Goal: Transaction & Acquisition: Purchase product/service

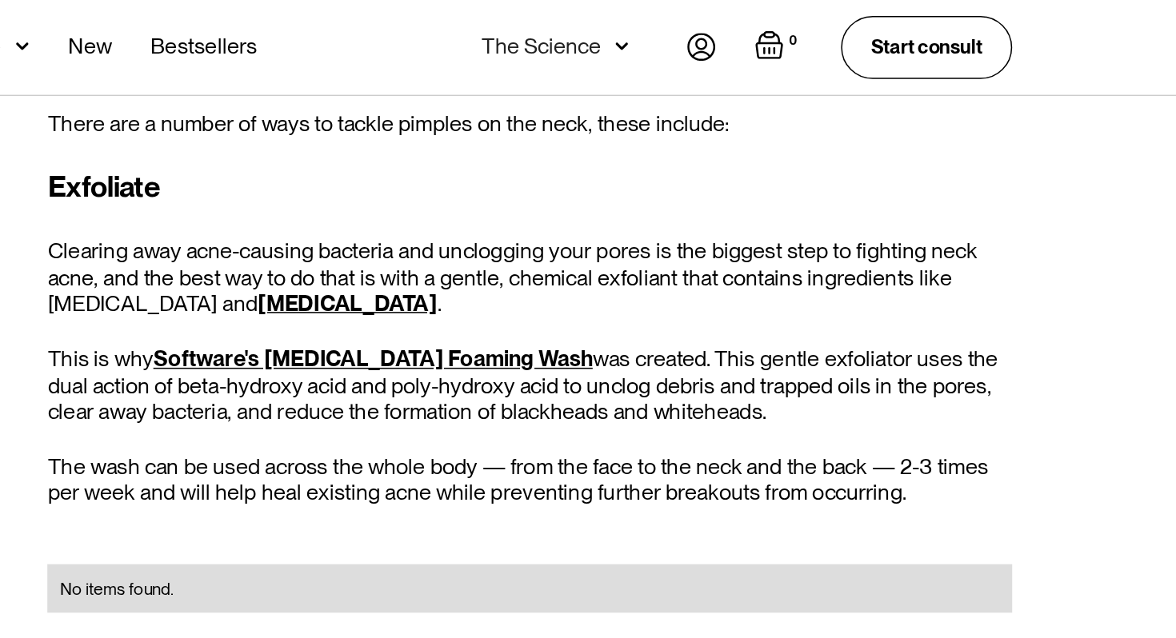
scroll to position [3507, 0]
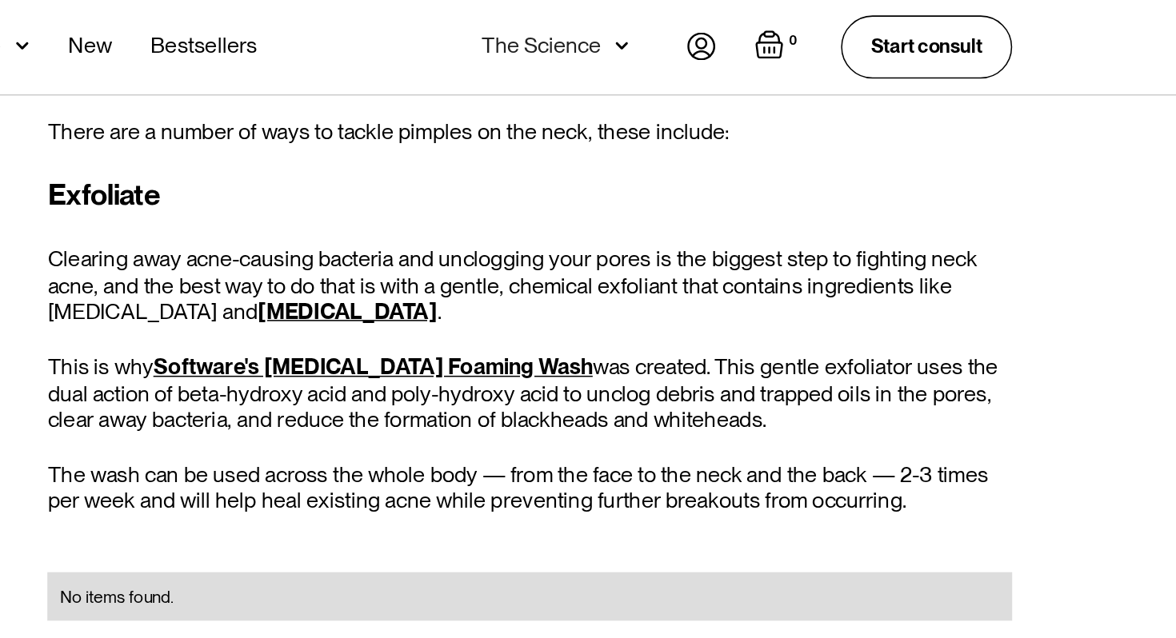
click at [664, 234] on link "Software's Salicylic Acid Foaming Wash" at bounding box center [647, 242] width 290 height 17
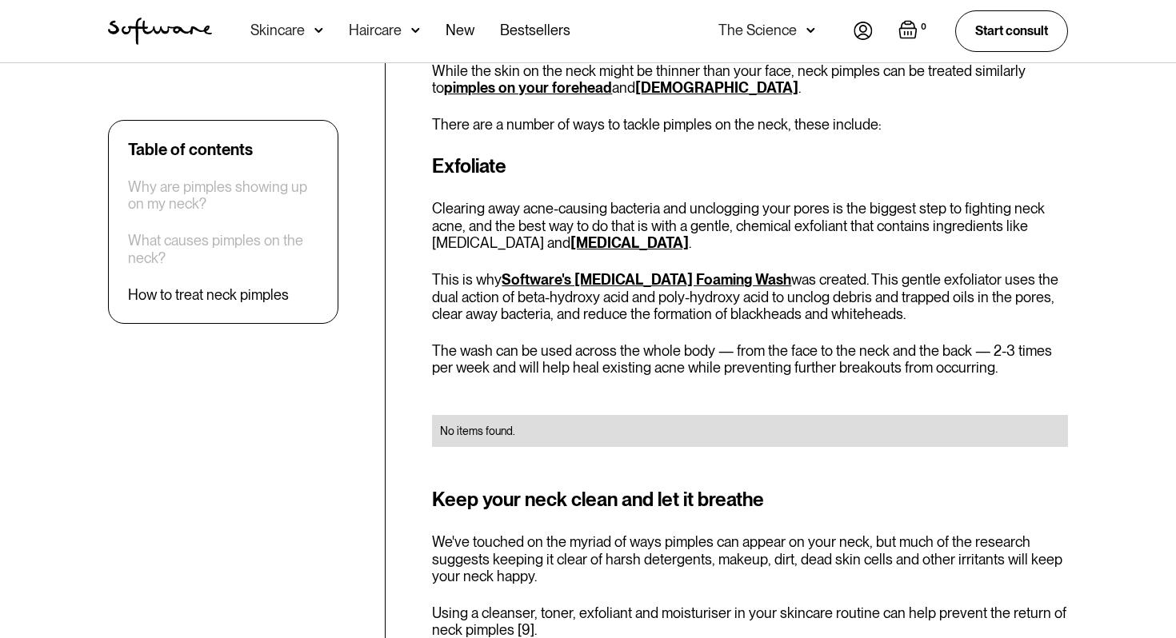
scroll to position [3451, 0]
